Goal: Navigation & Orientation: Find specific page/section

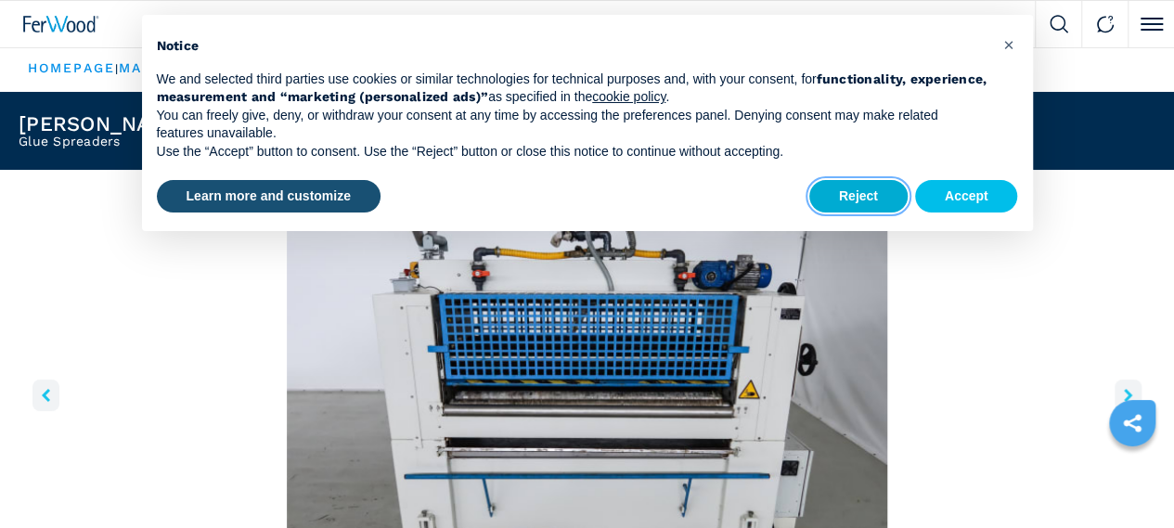
click at [874, 192] on button "Reject" at bounding box center [858, 196] width 98 height 33
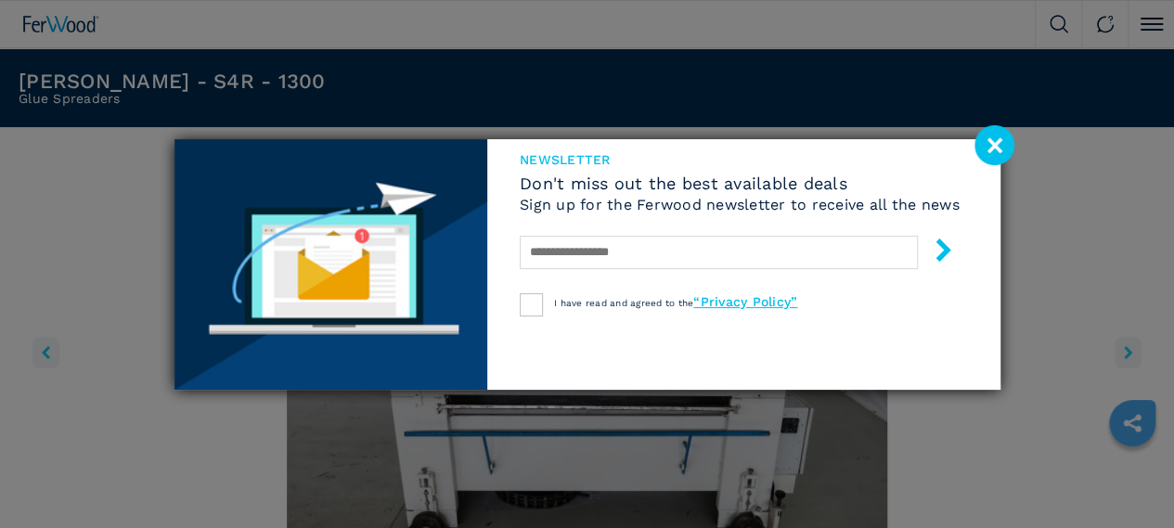
scroll to position [100, 0]
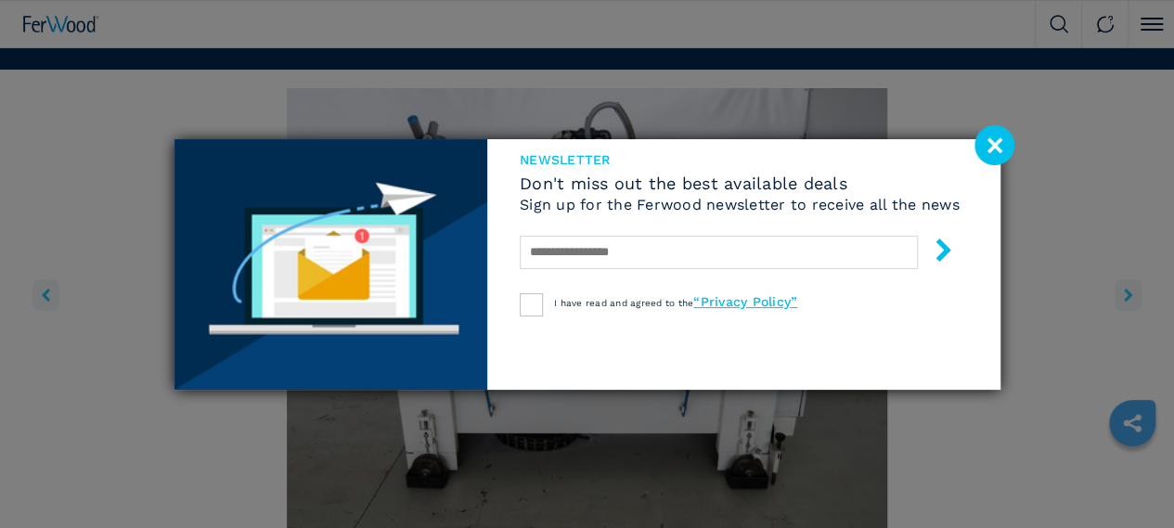
click at [996, 145] on image at bounding box center [994, 145] width 40 height 40
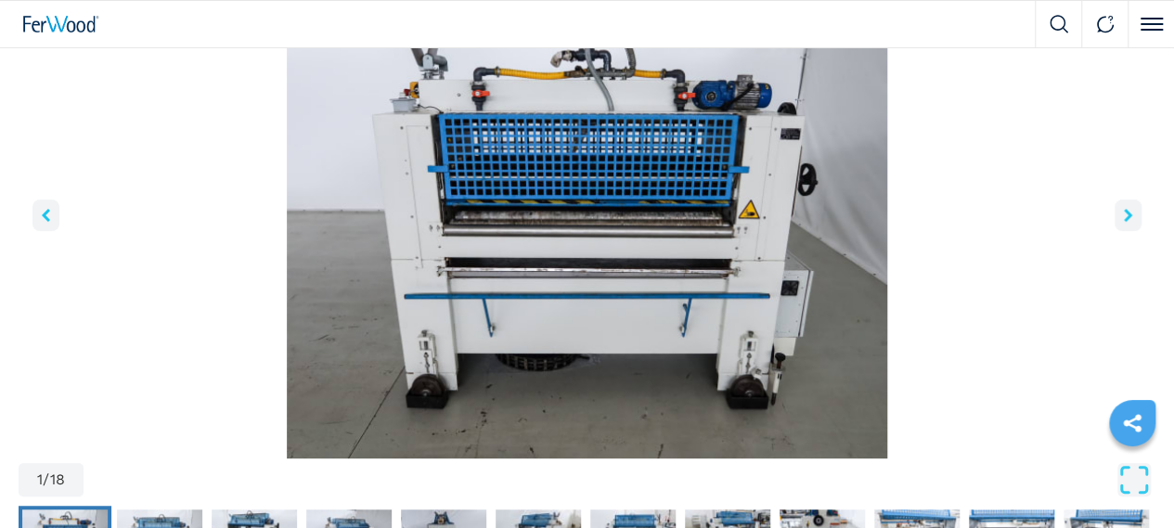
scroll to position [174, 0]
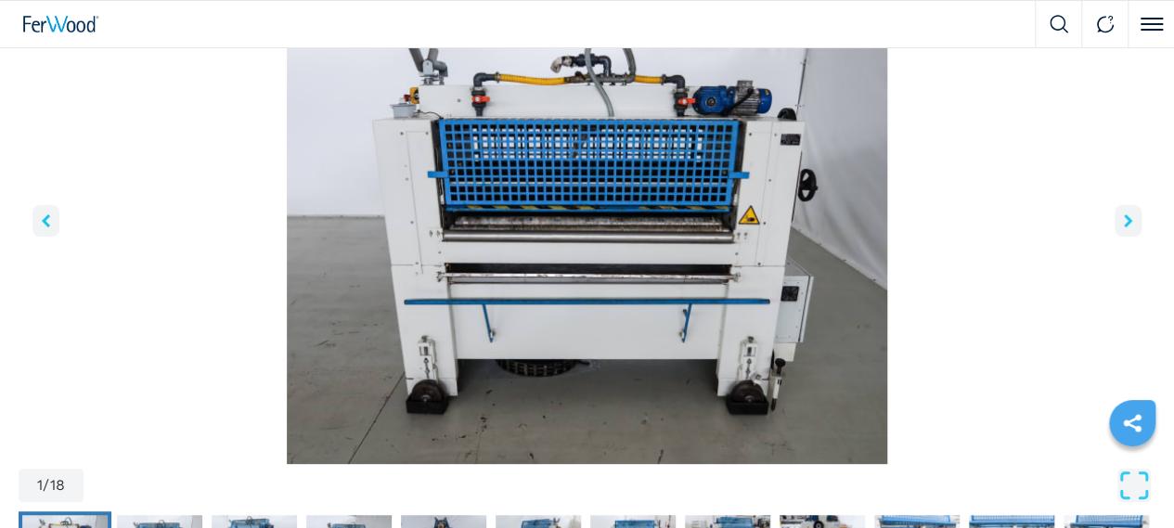
click at [1124, 227] on icon "right-button" at bounding box center [1128, 220] width 8 height 13
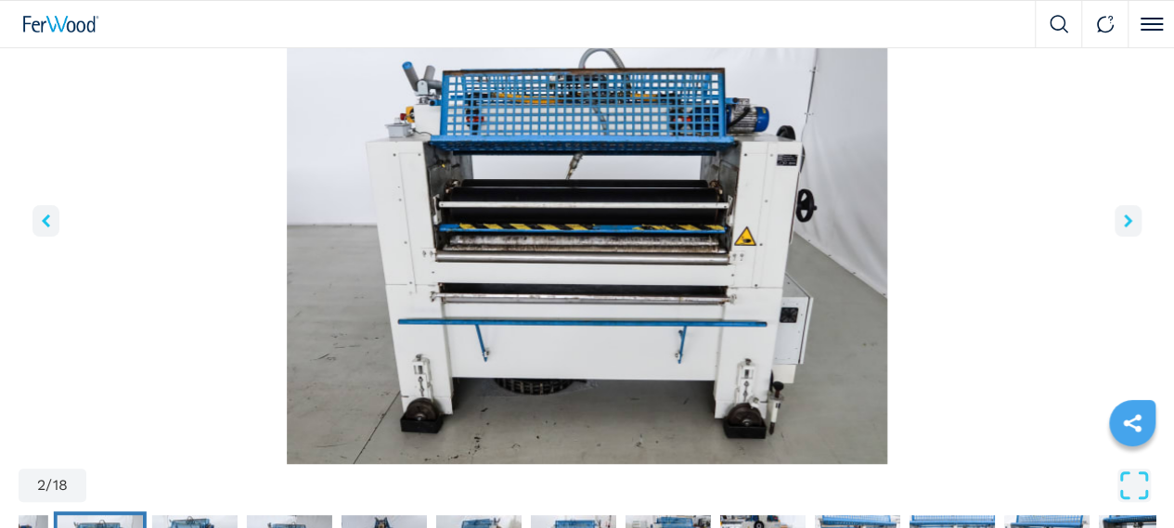
click at [1124, 227] on icon "right-button" at bounding box center [1128, 220] width 8 height 13
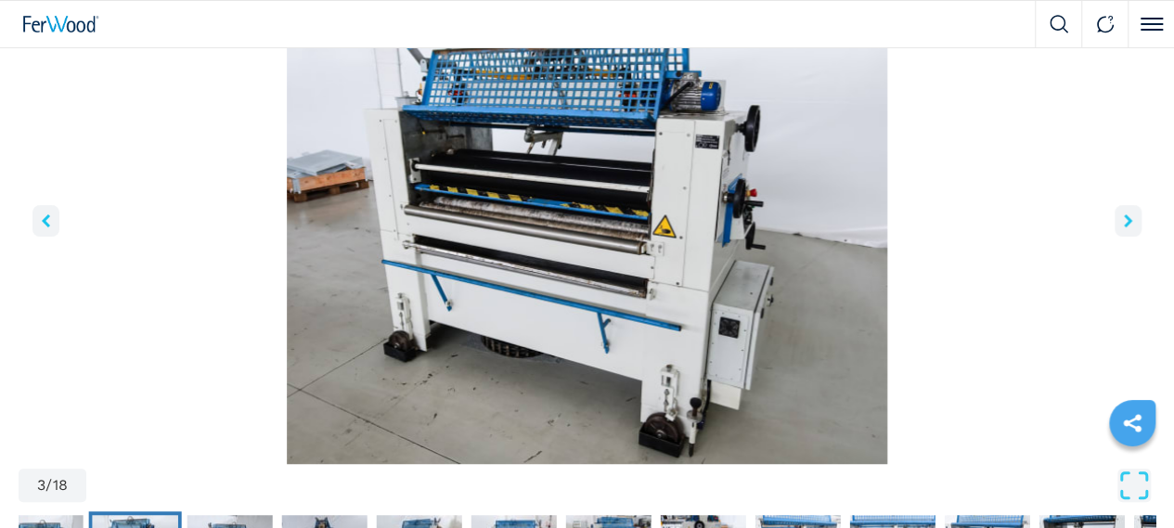
click at [1124, 227] on icon "right-button" at bounding box center [1128, 220] width 8 height 13
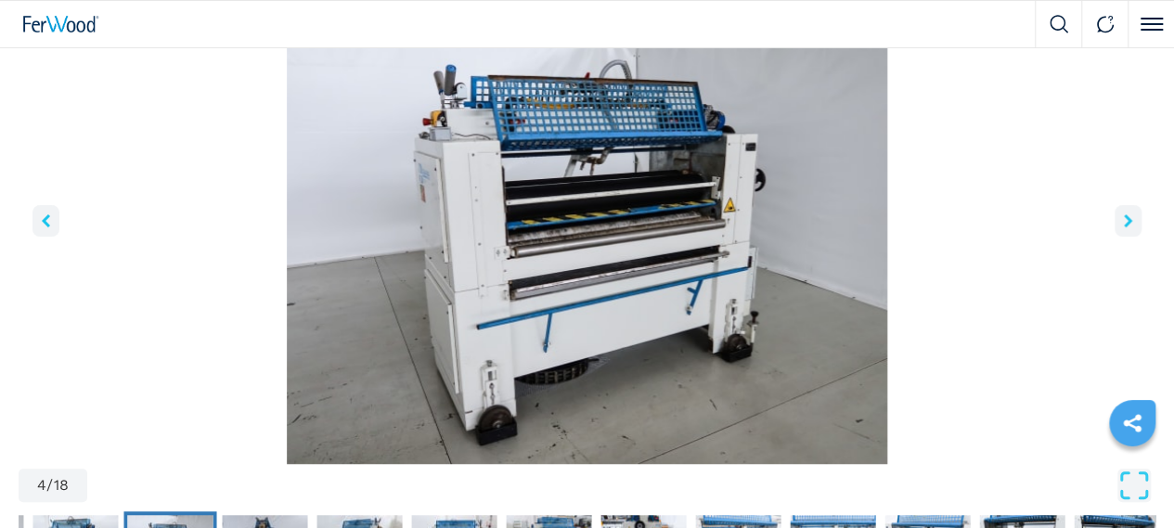
click at [1124, 227] on icon "right-button" at bounding box center [1128, 220] width 8 height 13
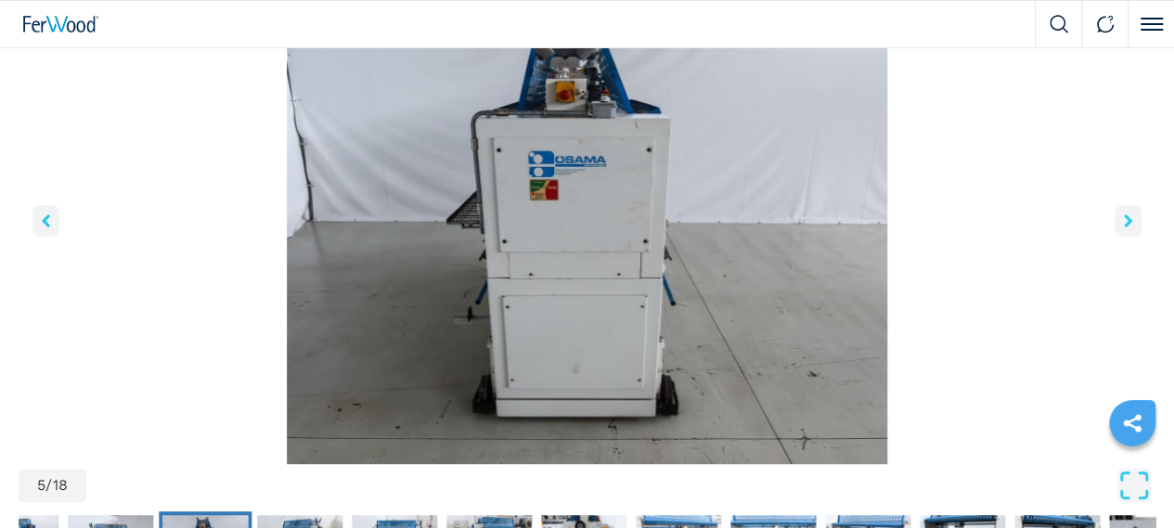
click at [1124, 227] on icon "right-button" at bounding box center [1128, 220] width 8 height 13
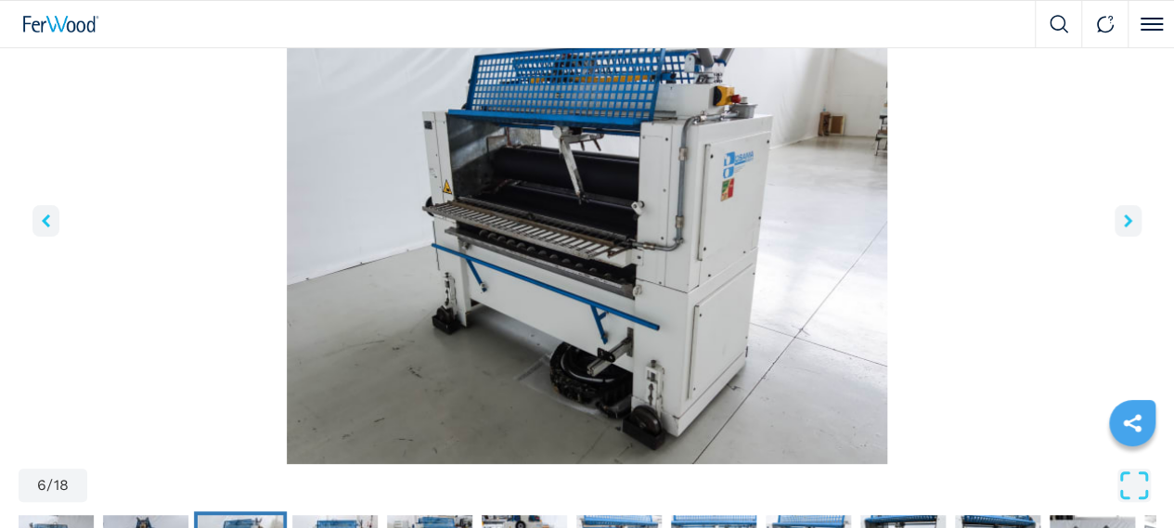
click at [1124, 227] on icon "right-button" at bounding box center [1128, 220] width 8 height 13
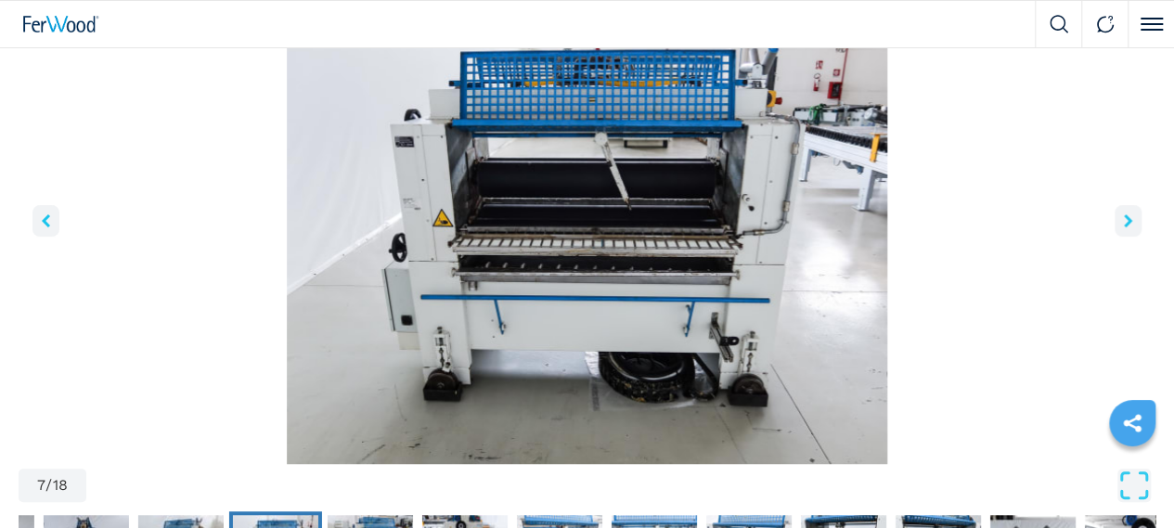
click at [1124, 227] on icon "right-button" at bounding box center [1128, 220] width 8 height 13
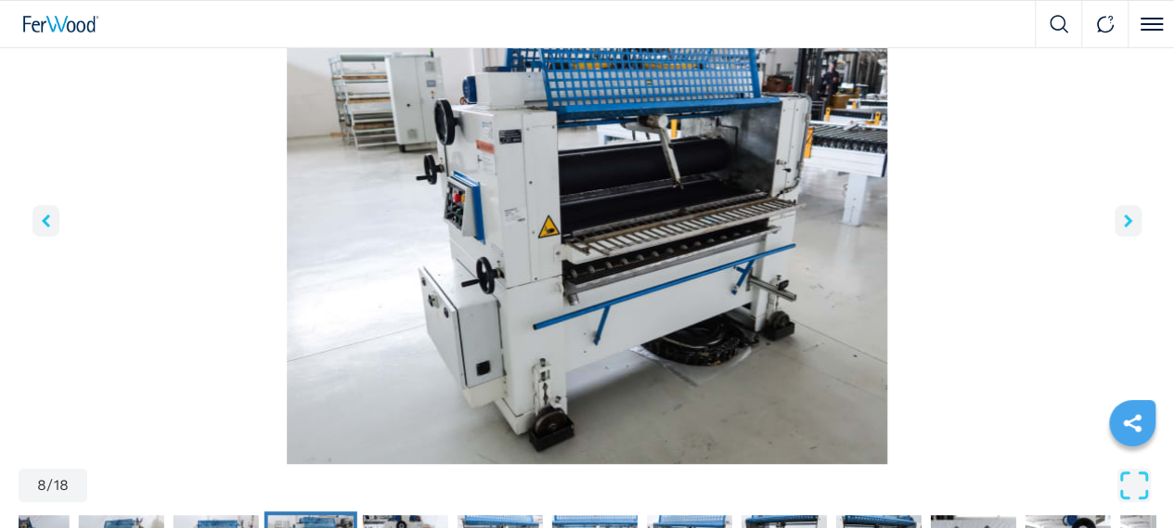
click at [1124, 227] on icon "right-button" at bounding box center [1128, 220] width 8 height 13
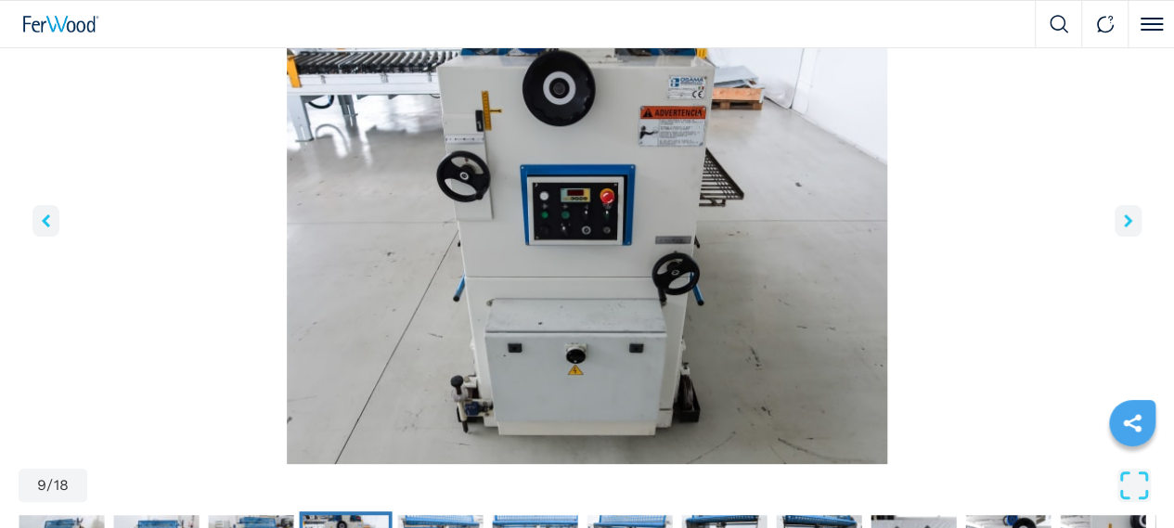
click at [1124, 227] on icon "right-button" at bounding box center [1128, 220] width 8 height 13
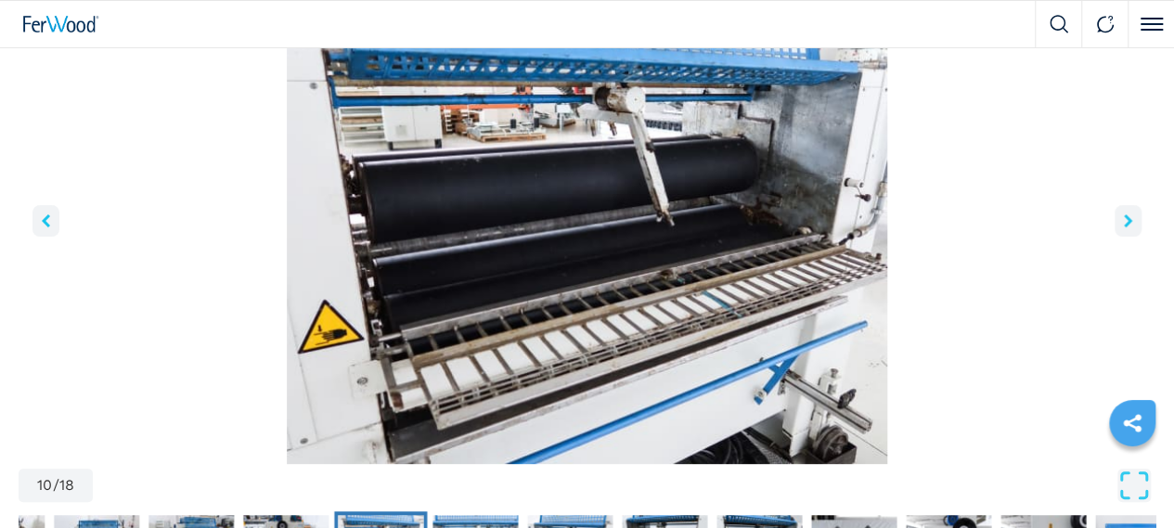
click at [1124, 227] on icon "right-button" at bounding box center [1128, 220] width 8 height 13
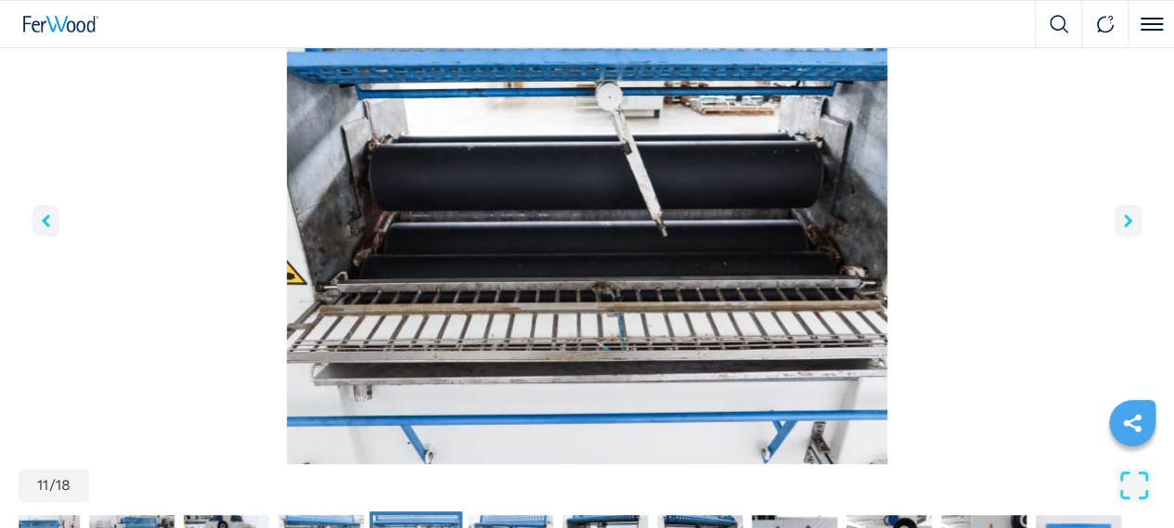
click at [1124, 227] on icon "right-button" at bounding box center [1128, 220] width 8 height 13
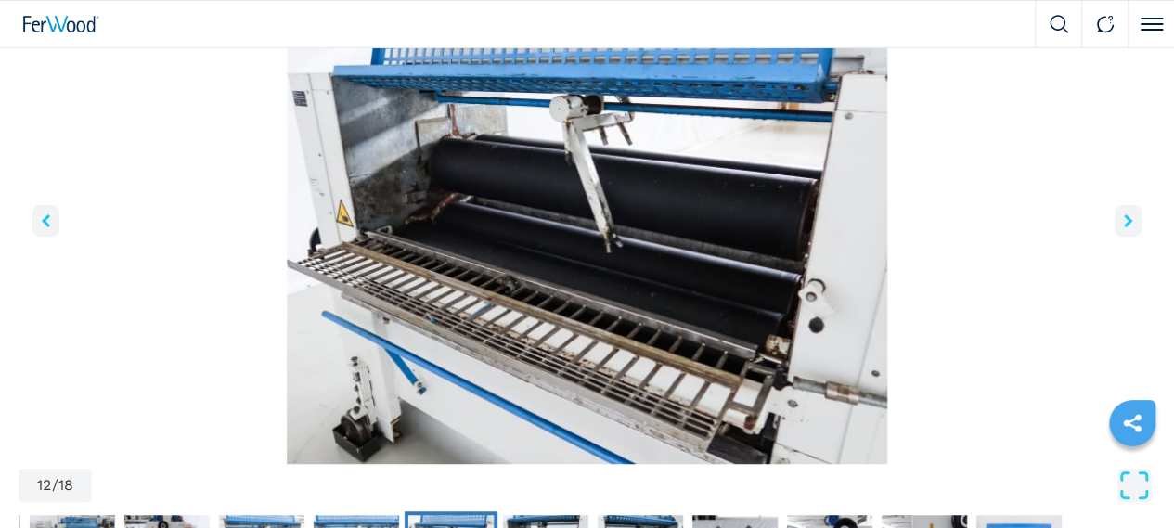
click at [1124, 227] on icon "right-button" at bounding box center [1128, 220] width 8 height 13
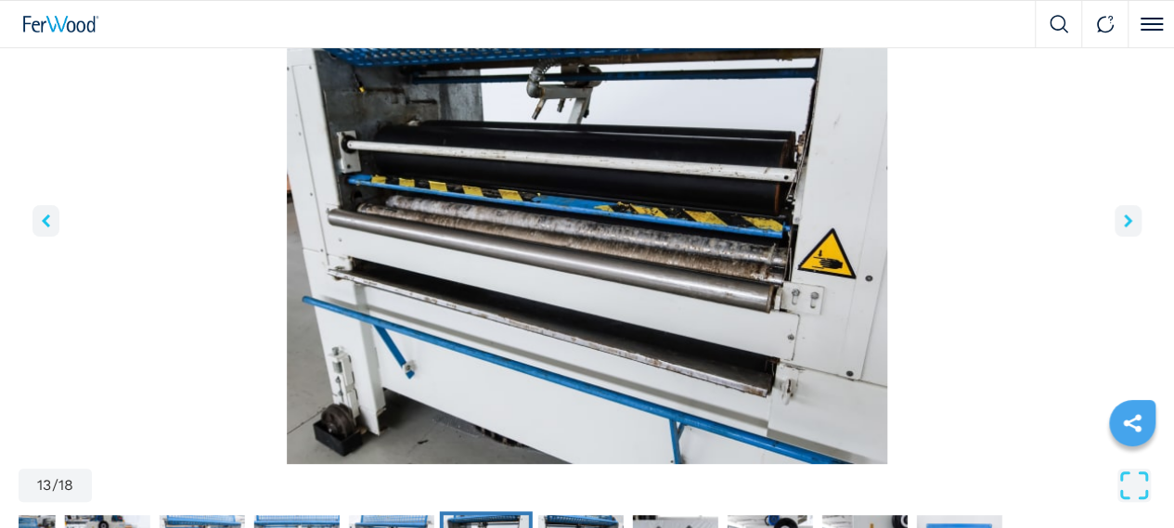
click at [1124, 227] on icon "right-button" at bounding box center [1128, 220] width 8 height 13
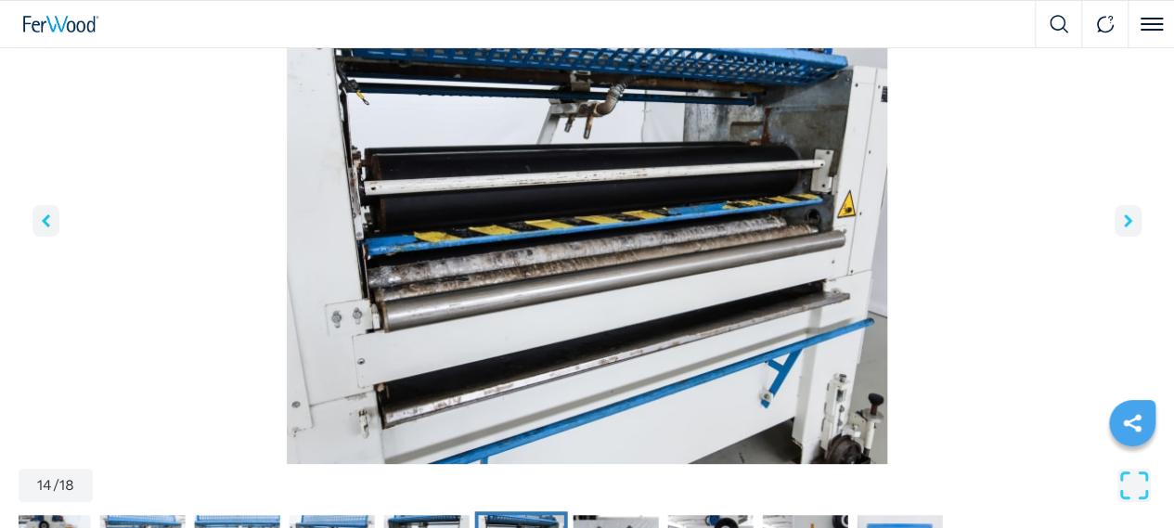
click at [1124, 227] on icon "right-button" at bounding box center [1128, 220] width 8 height 13
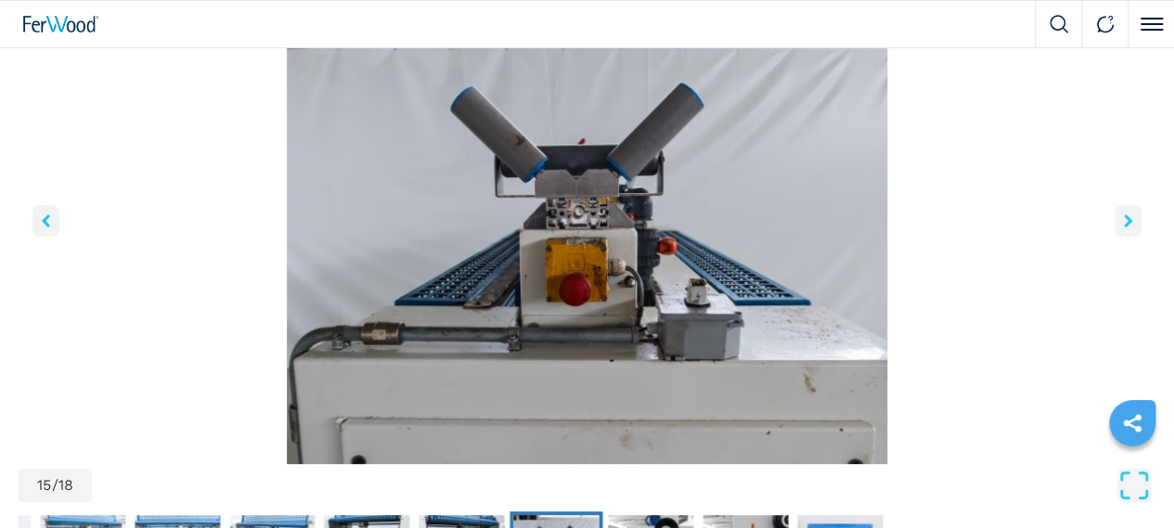
click at [1124, 227] on icon "right-button" at bounding box center [1128, 220] width 8 height 13
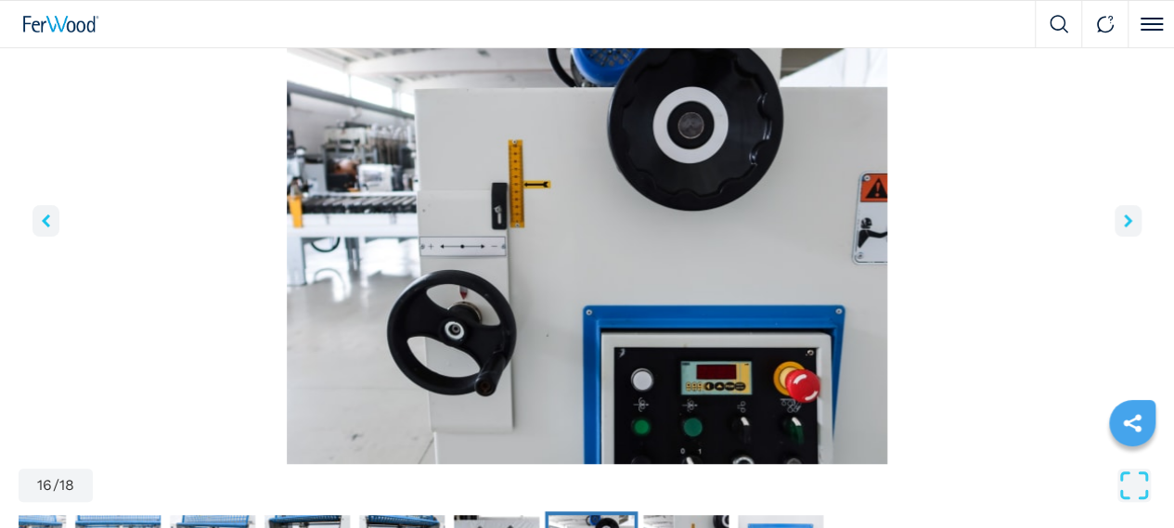
click at [1124, 227] on icon "right-button" at bounding box center [1128, 220] width 8 height 13
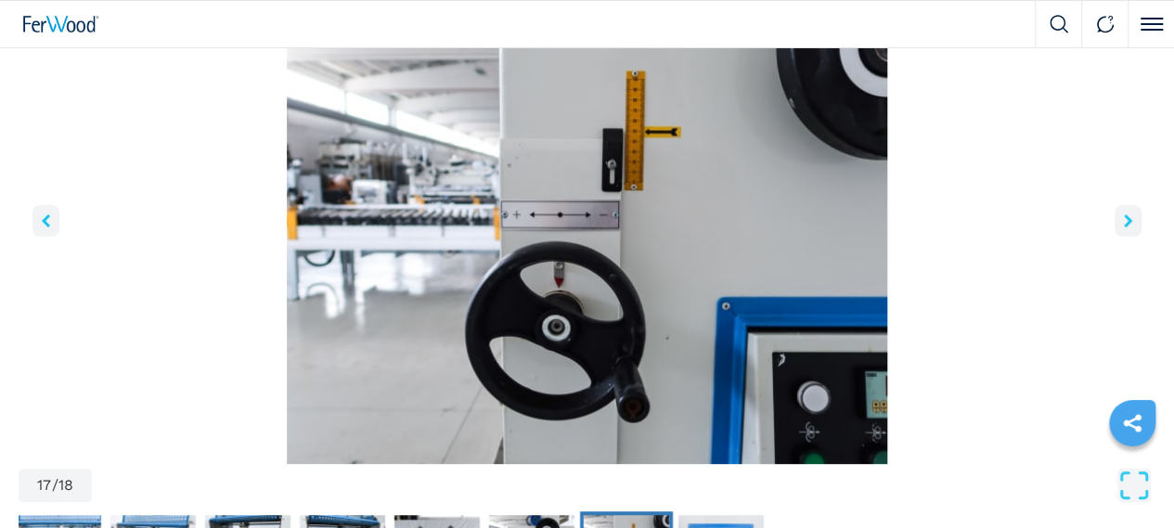
click at [1124, 227] on icon "right-button" at bounding box center [1128, 220] width 8 height 13
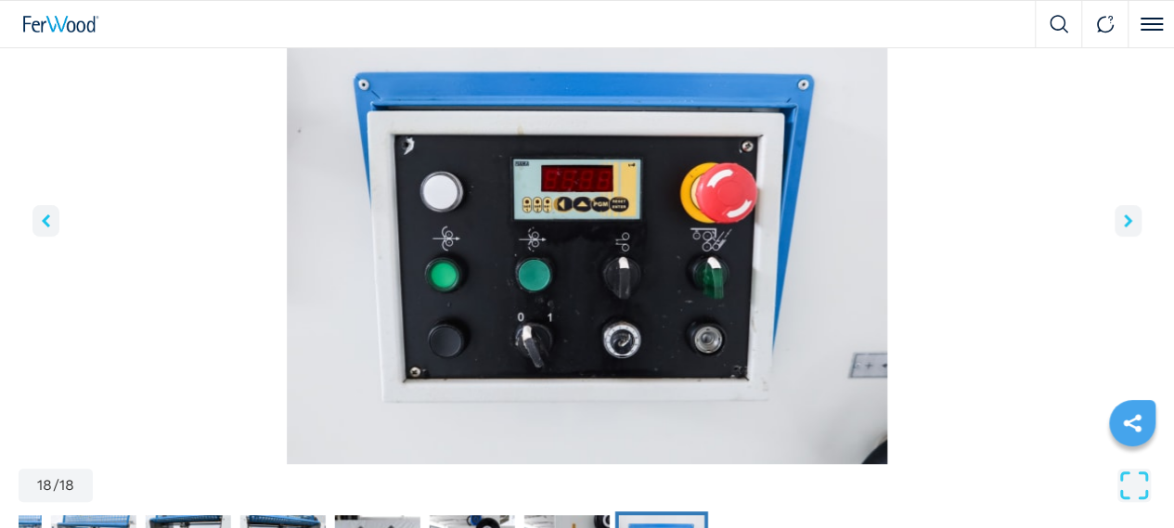
click at [1124, 227] on icon "right-button" at bounding box center [1128, 220] width 8 height 13
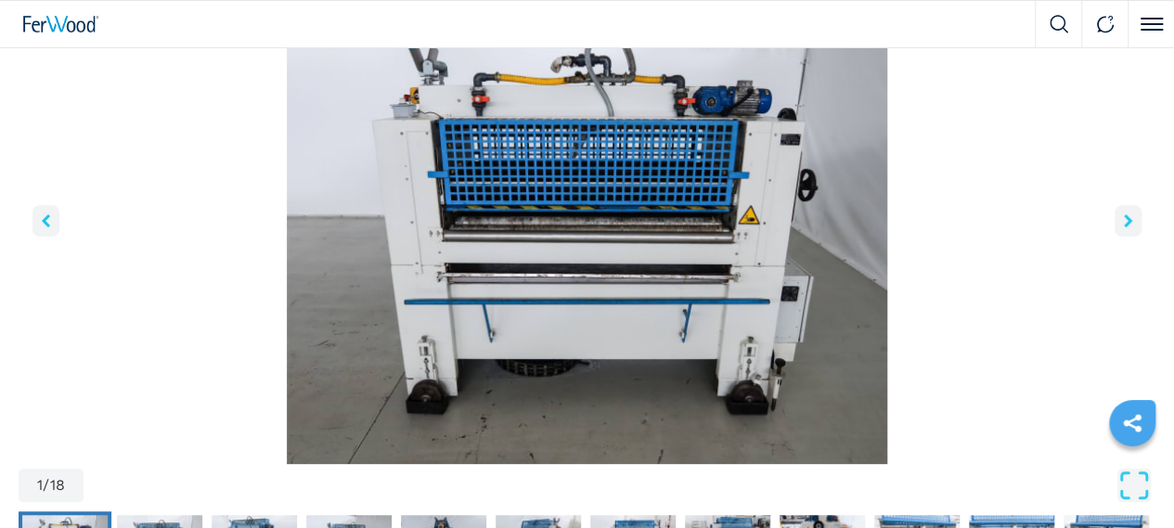
click at [1124, 227] on icon "right-button" at bounding box center [1128, 220] width 8 height 13
